Goal: Task Accomplishment & Management: Manage account settings

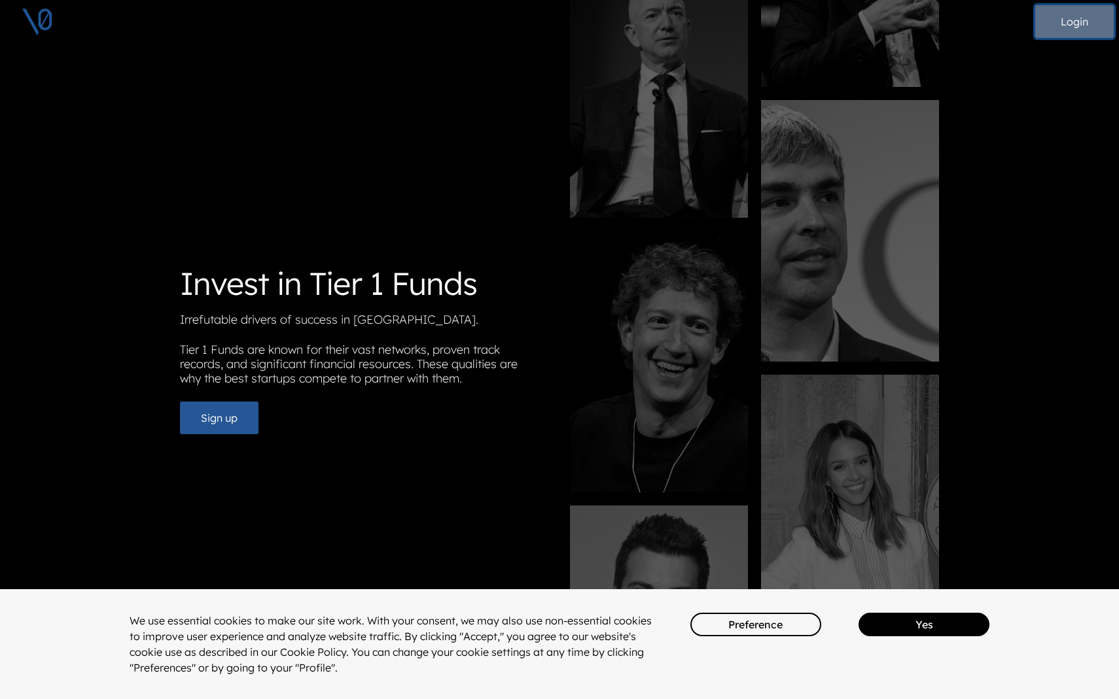
click at [1068, 26] on button "Login" at bounding box center [1074, 21] width 79 height 33
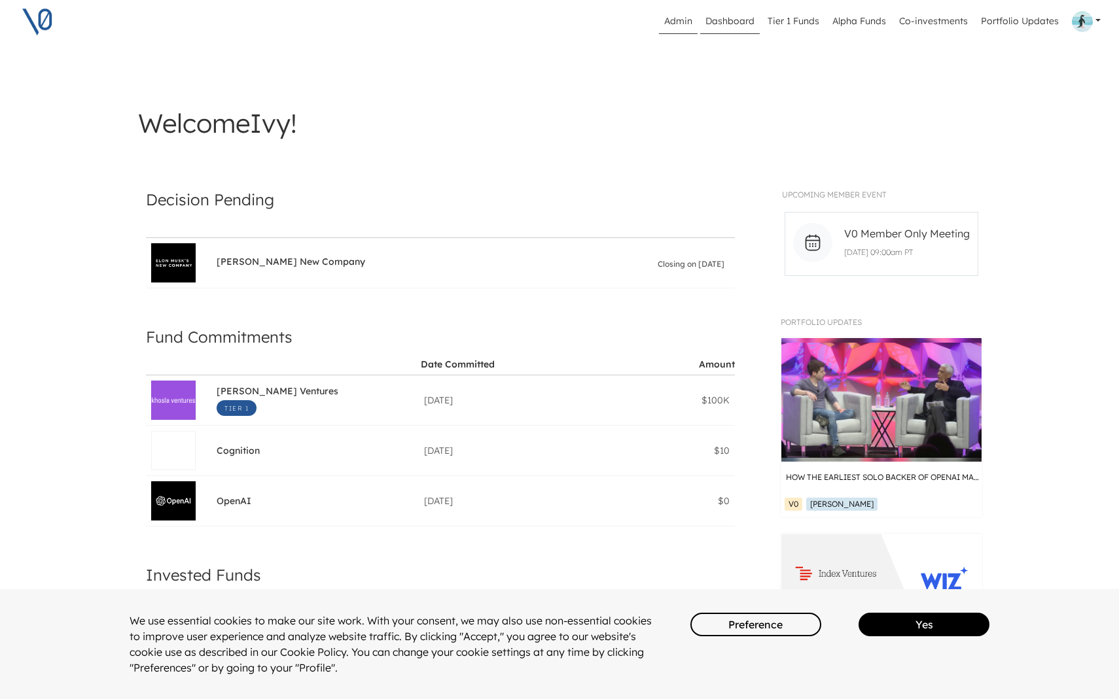
click at [686, 22] on link "Admin" at bounding box center [678, 21] width 39 height 25
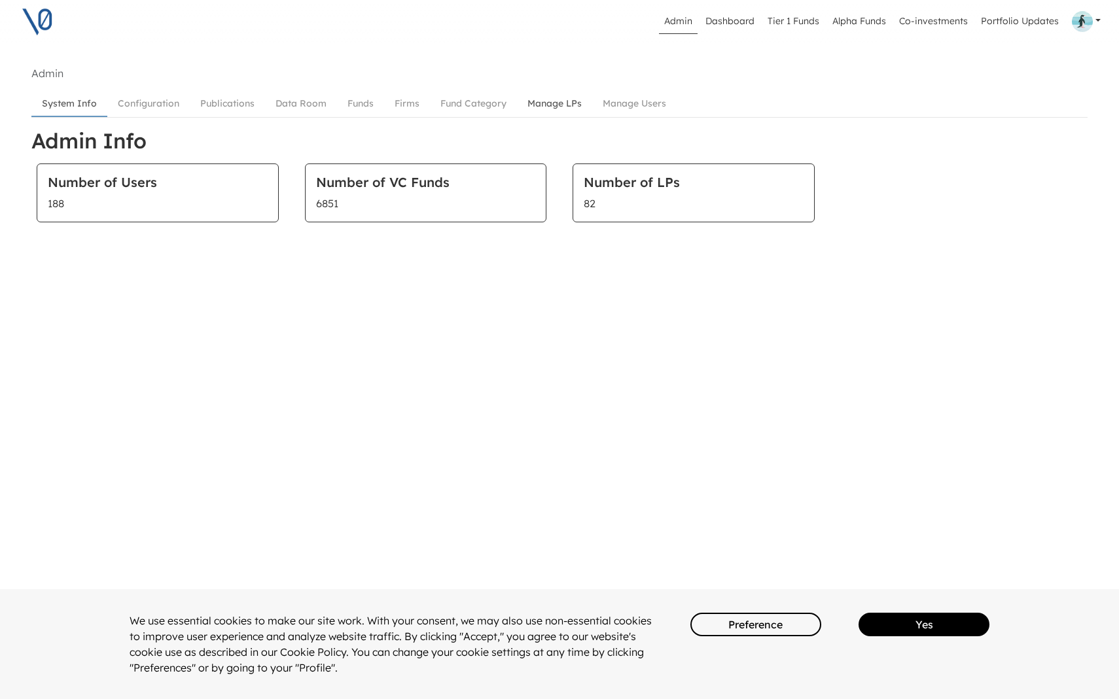
click at [562, 101] on link "Manage LPs" at bounding box center [554, 104] width 75 height 24
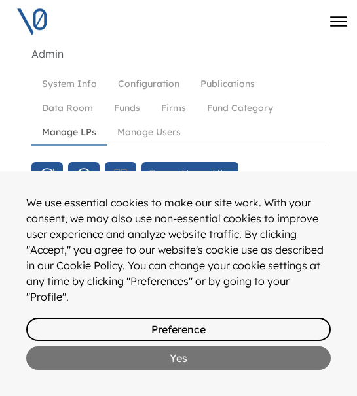
click at [148, 355] on button "Yes" at bounding box center [178, 359] width 304 height 24
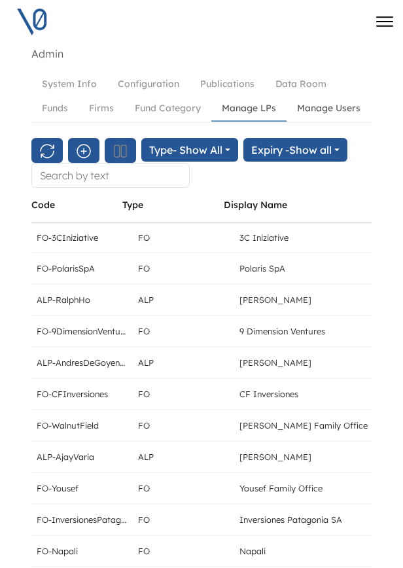
click at [324, 103] on link "Manage Users" at bounding box center [329, 108] width 84 height 24
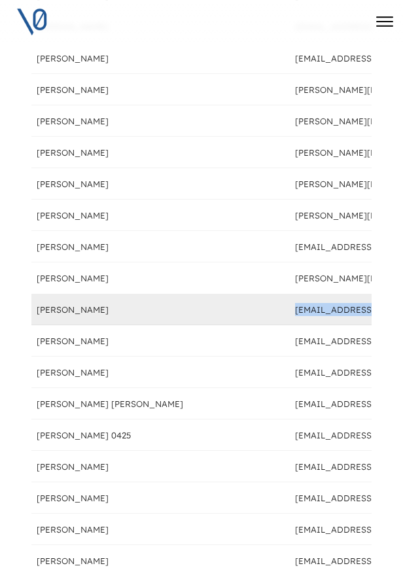
drag, startPoint x: 319, startPoint y: 283, endPoint x: 219, endPoint y: 280, distance: 100.1
copy div "[EMAIL_ADDRESS][DOMAIN_NAME]"
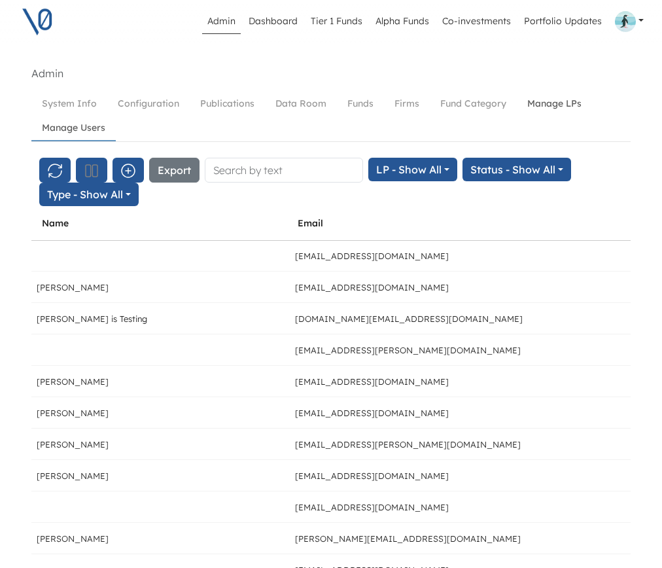
click at [533, 103] on link "Manage LPs" at bounding box center [554, 104] width 75 height 24
